Goal: Find specific page/section: Find specific page/section

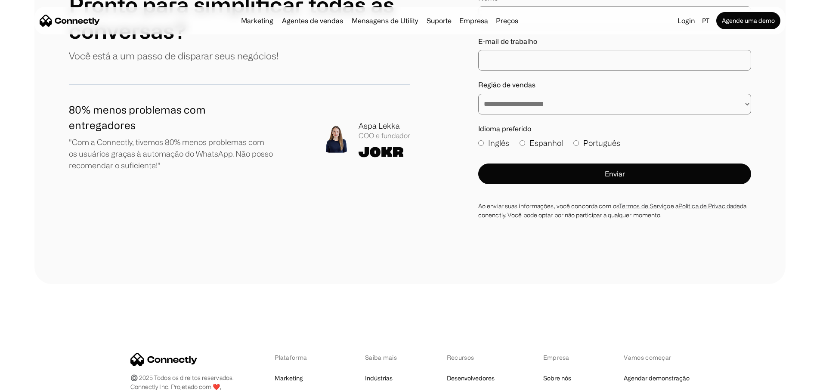
scroll to position [5102, 0]
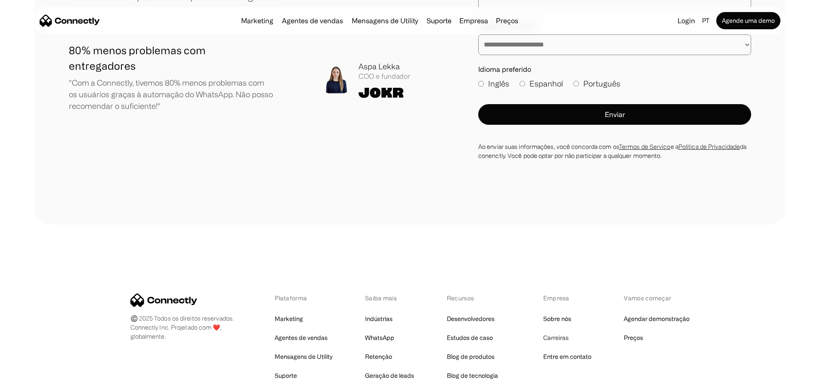
click at [551, 332] on link "Carreiras" at bounding box center [555, 338] width 25 height 12
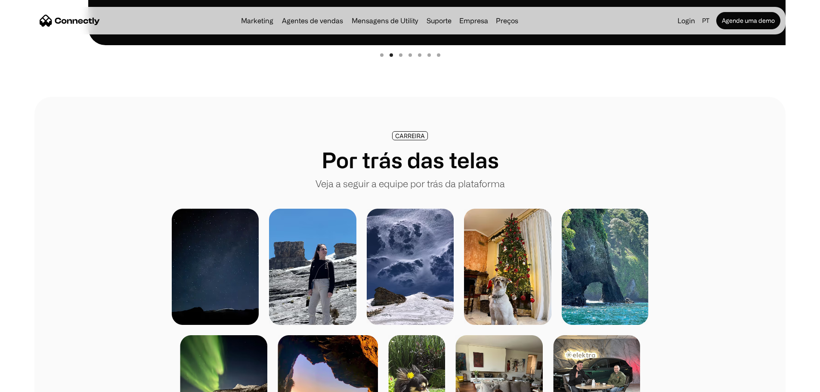
scroll to position [446, 0]
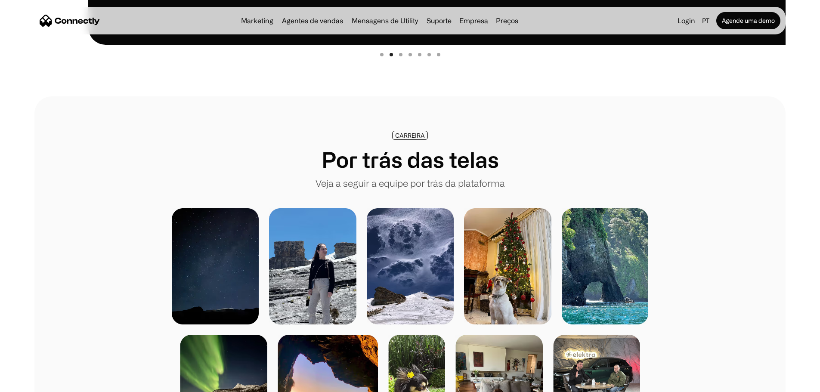
click at [334, 281] on img at bounding box center [312, 266] width 87 height 116
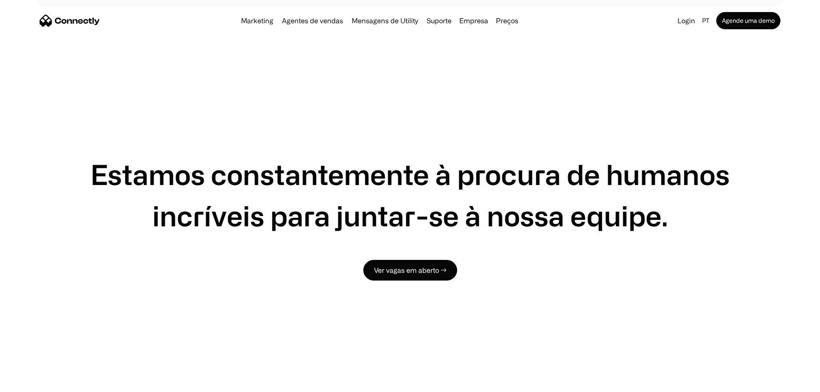
scroll to position [1428, 0]
click at [400, 280] on link "Ver vagas em aberto →" at bounding box center [410, 269] width 94 height 21
